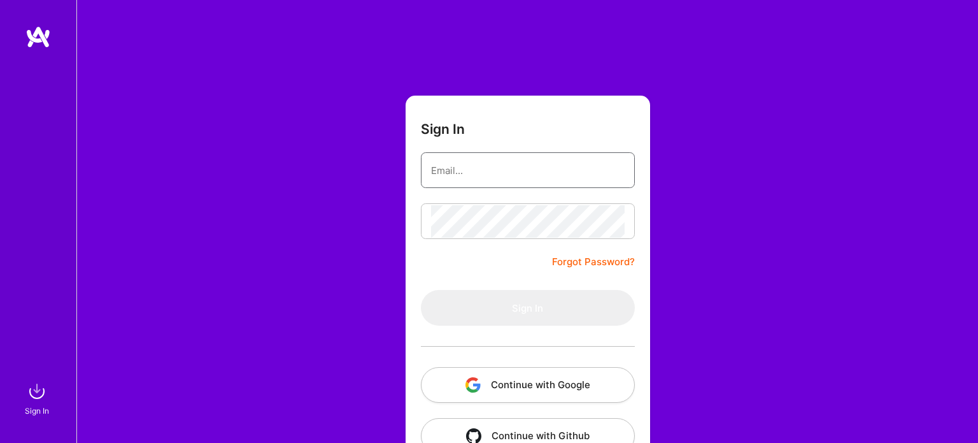
type input "[EMAIL_ADDRESS][DOMAIN_NAME]"
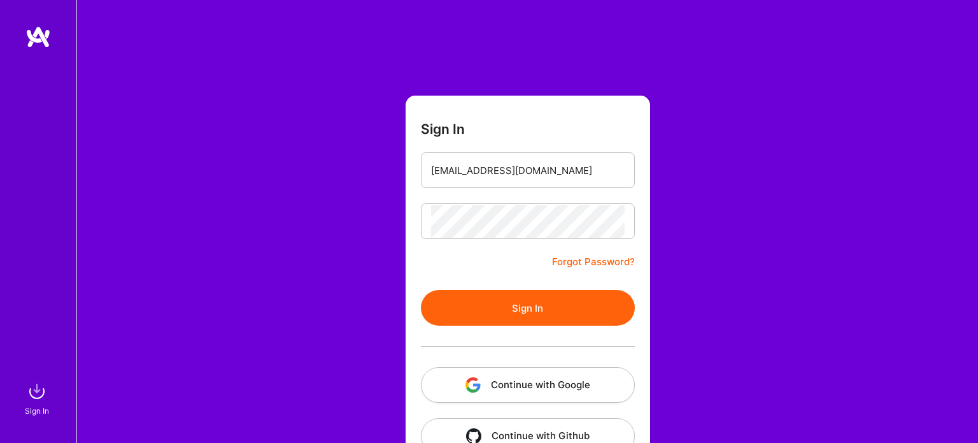
click at [481, 273] on form "Sign In [EMAIL_ADDRESS][DOMAIN_NAME] Forgot Password? Sign In Continue with Goo…" at bounding box center [528, 282] width 244 height 373
click at [497, 306] on button "Sign In" at bounding box center [528, 308] width 214 height 36
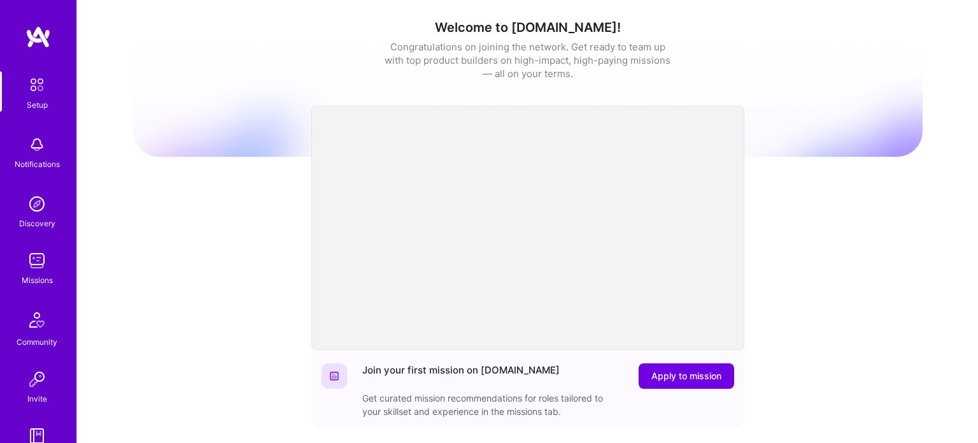
click at [32, 260] on img at bounding box center [36, 260] width 25 height 25
